Goal: Find specific page/section: Find specific page/section

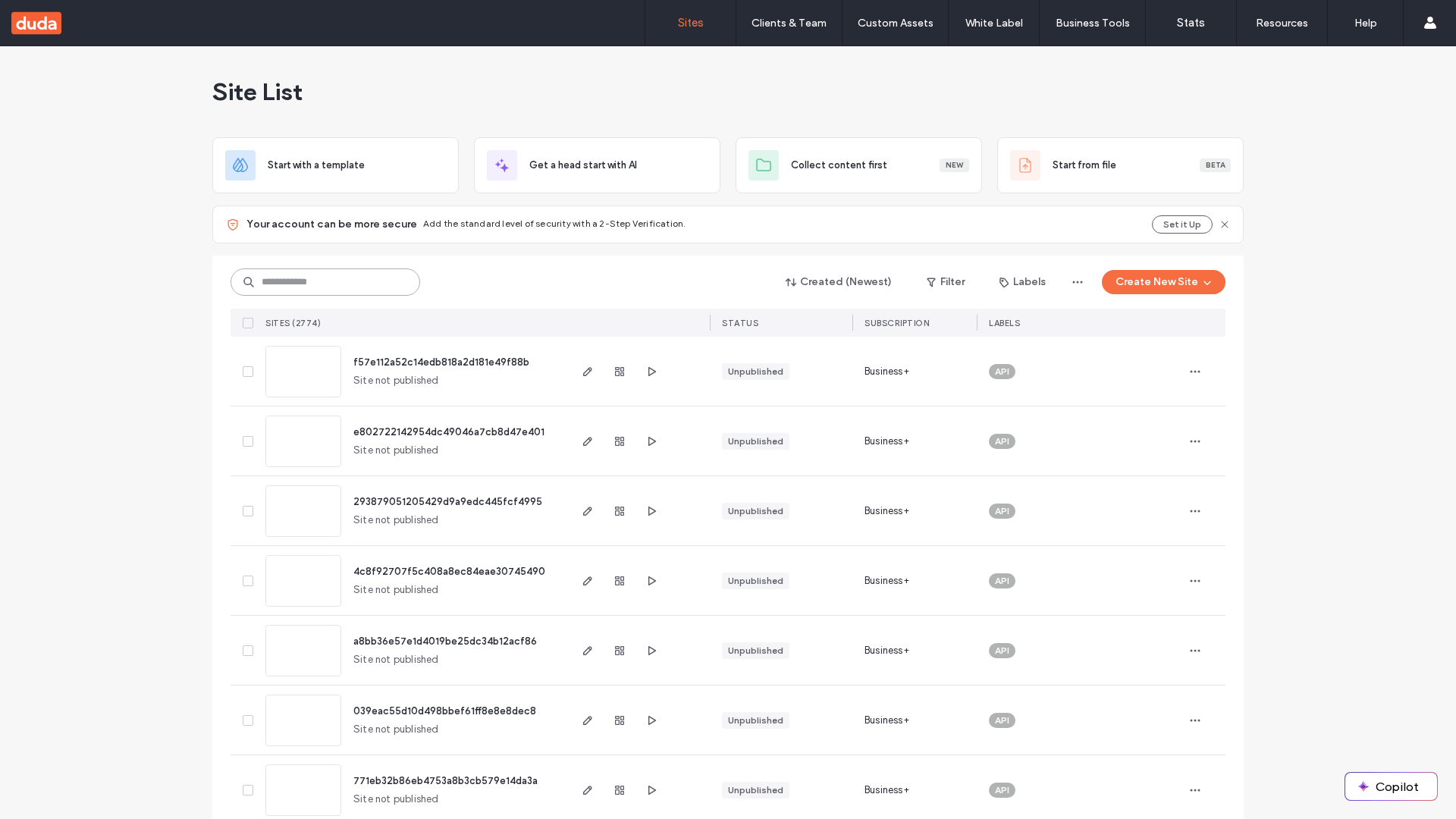
click at [320, 282] on input at bounding box center [325, 282] width 189 height 27
type input "**********"
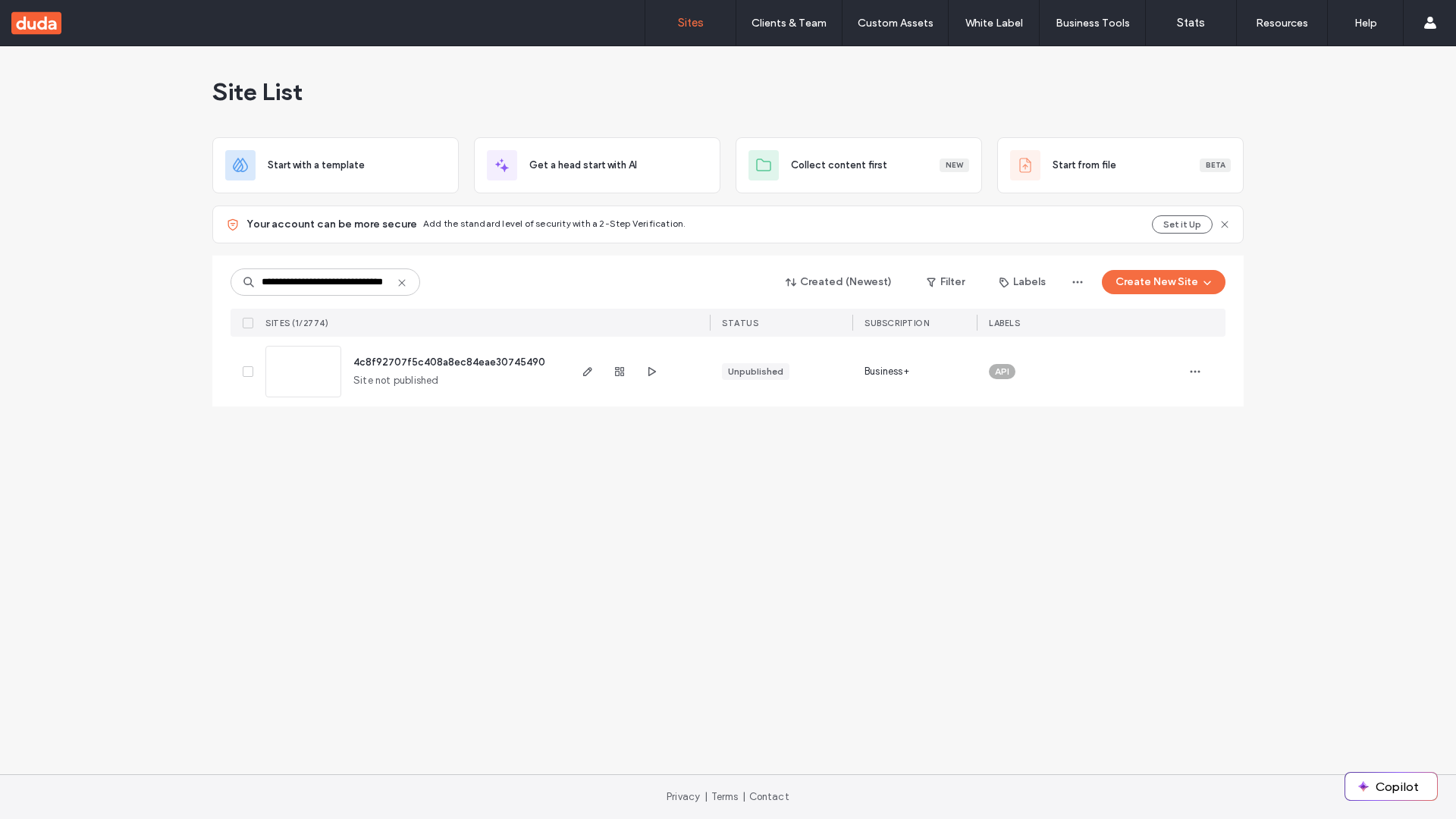
click at [451, 362] on span "4c8f92707f5c408a8ec84eae30745490" at bounding box center [449, 363] width 192 height 12
